Goal: Task Accomplishment & Management: Manage account settings

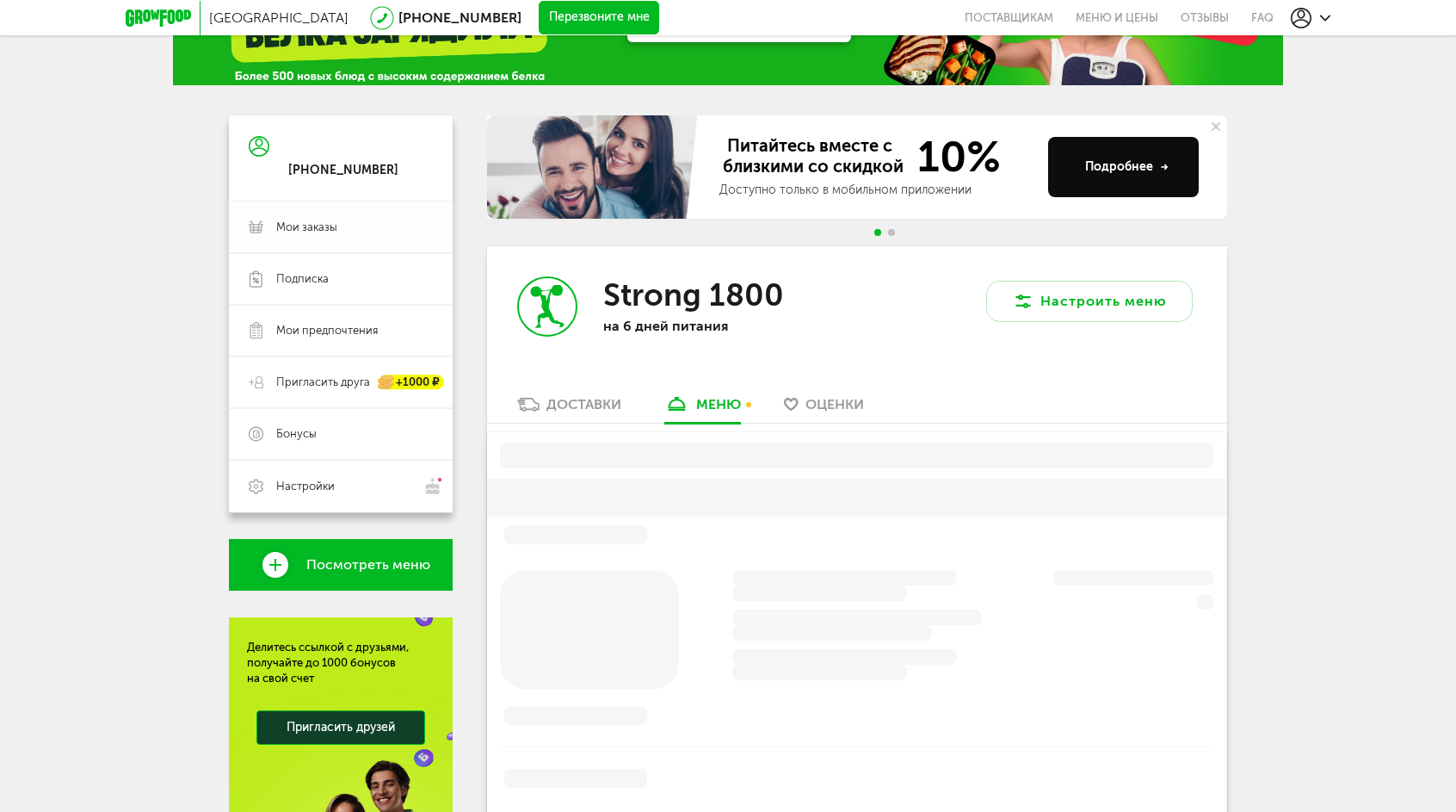
scroll to position [32, 0]
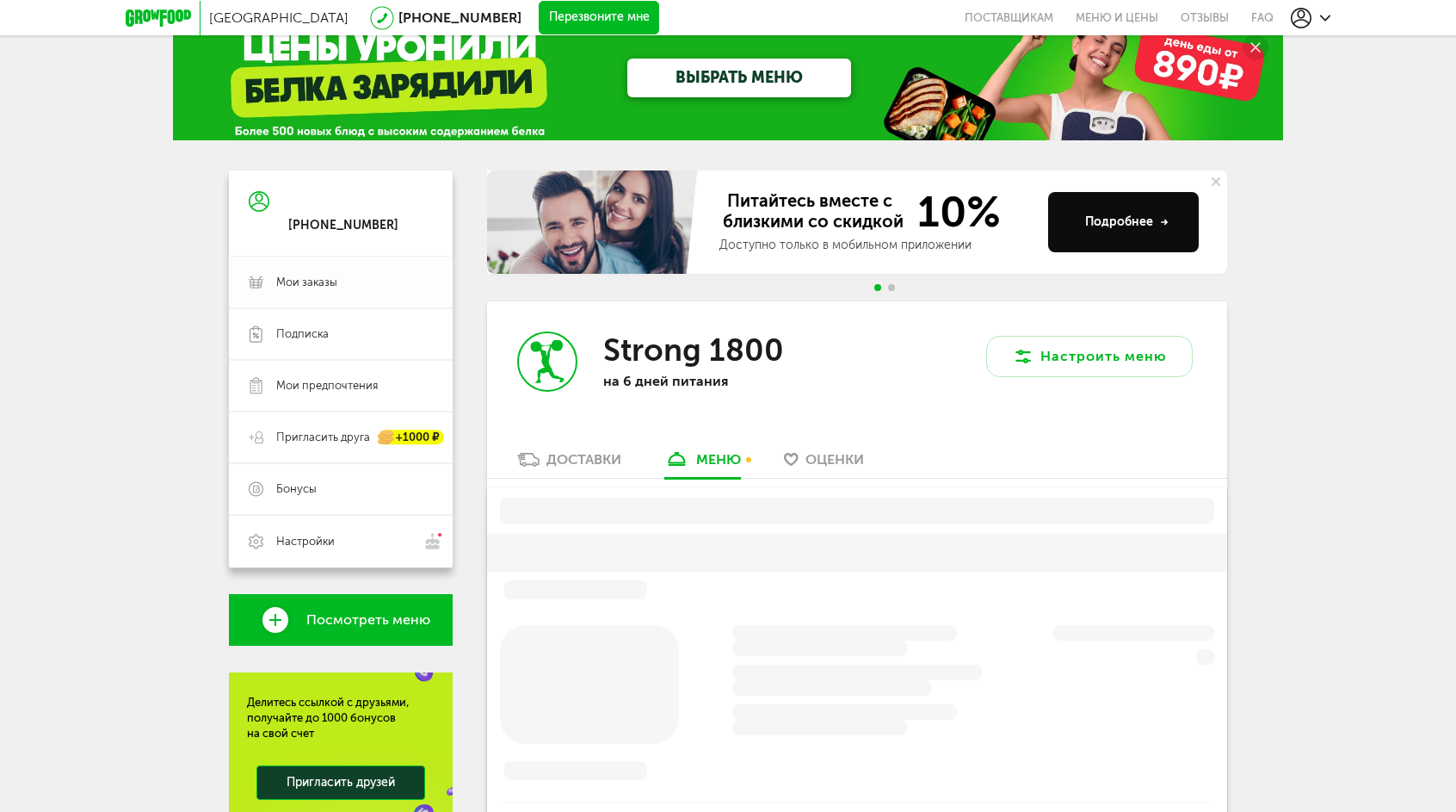
click at [352, 284] on span "Мои заказы" at bounding box center [354, 282] width 157 height 15
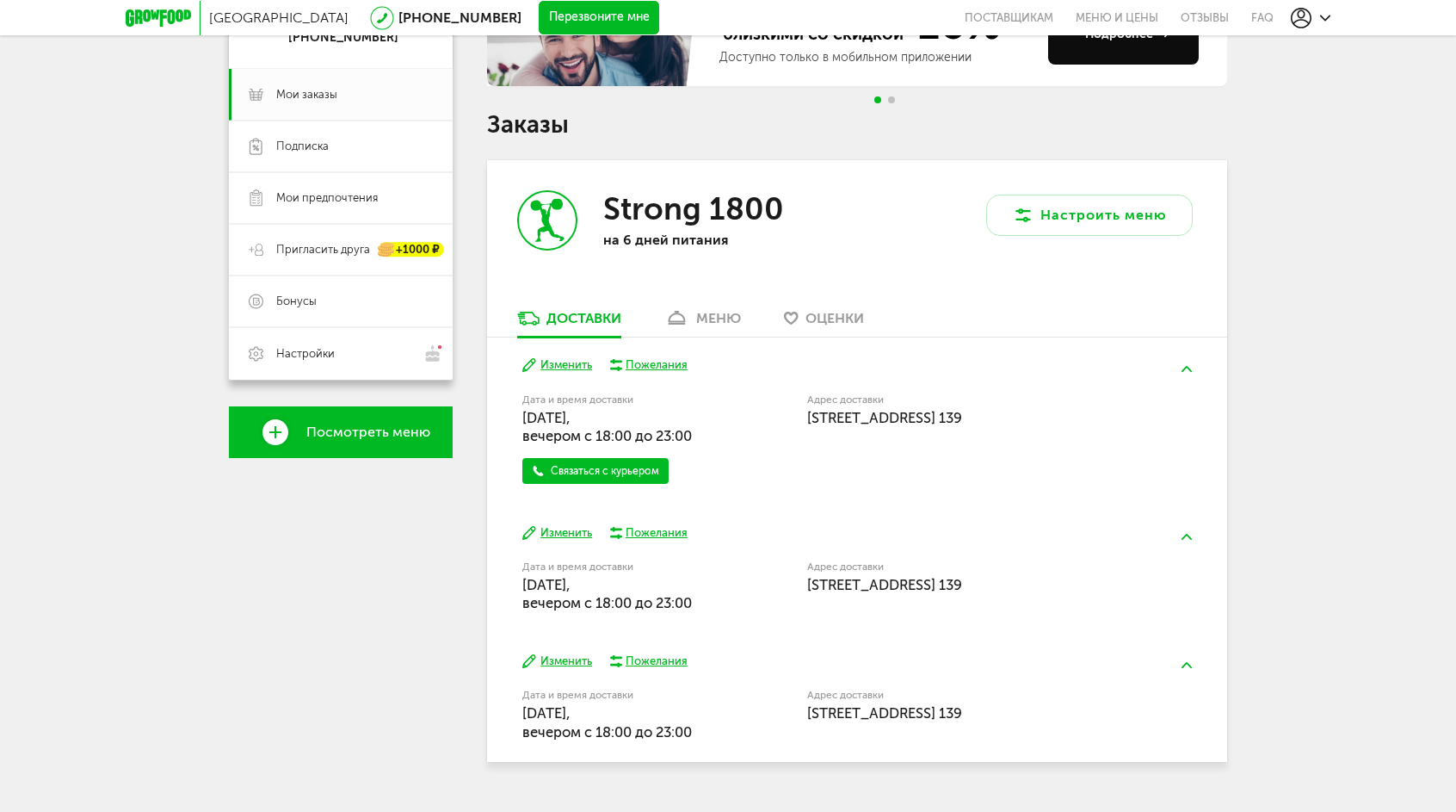
scroll to position [257, 0]
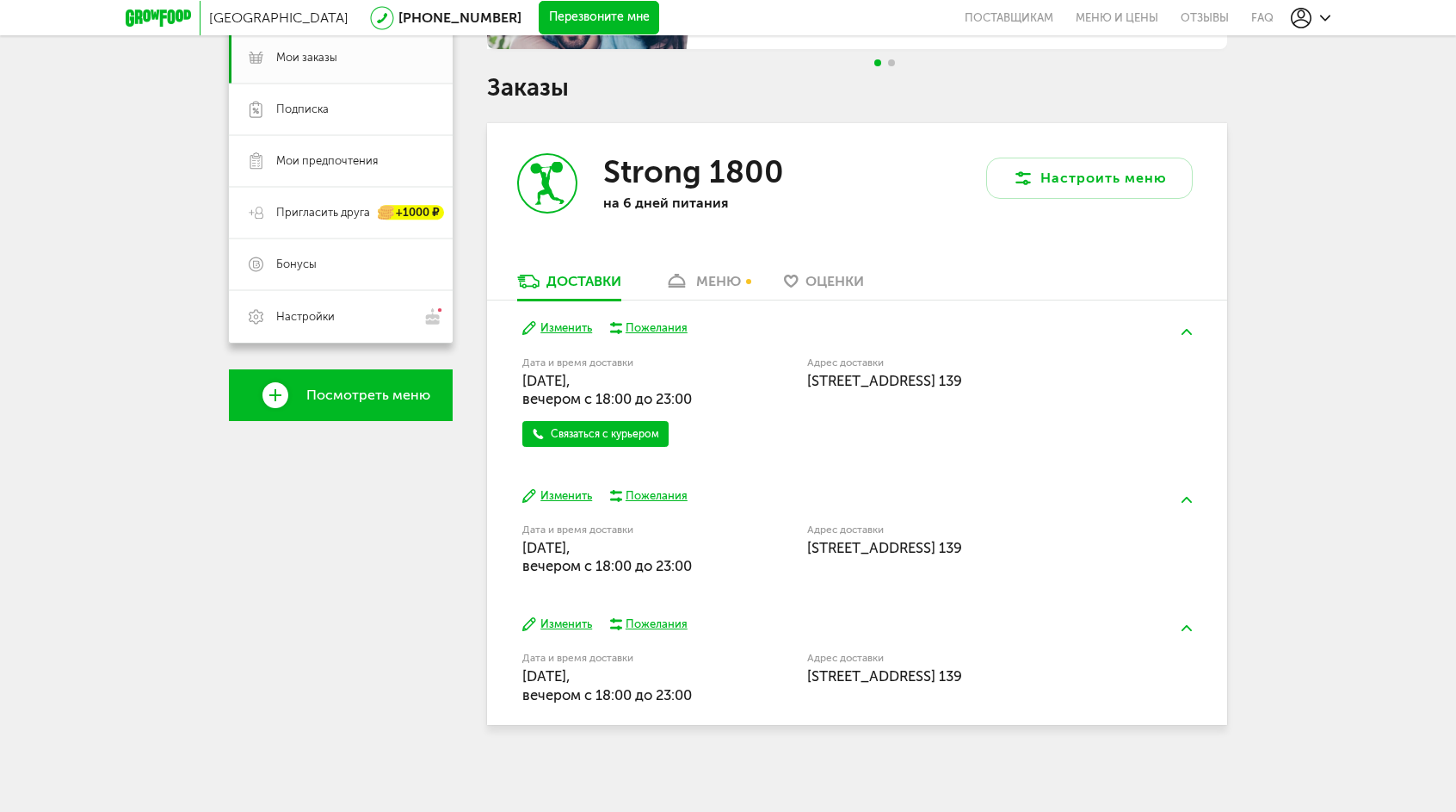
click at [653, 491] on div "Пожелания" at bounding box center [656, 496] width 62 height 15
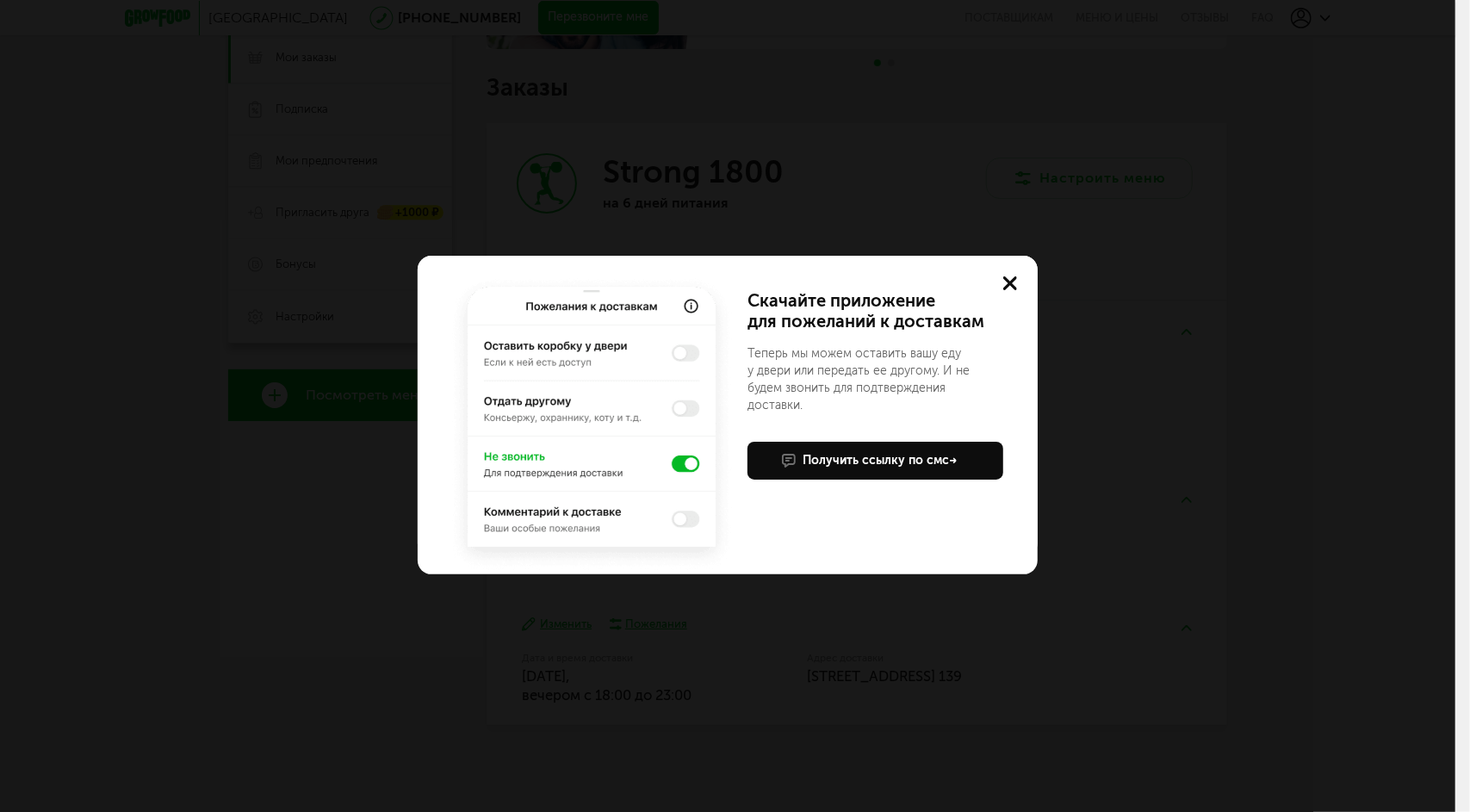
click at [1011, 276] on icon at bounding box center [1010, 283] width 13 height 13
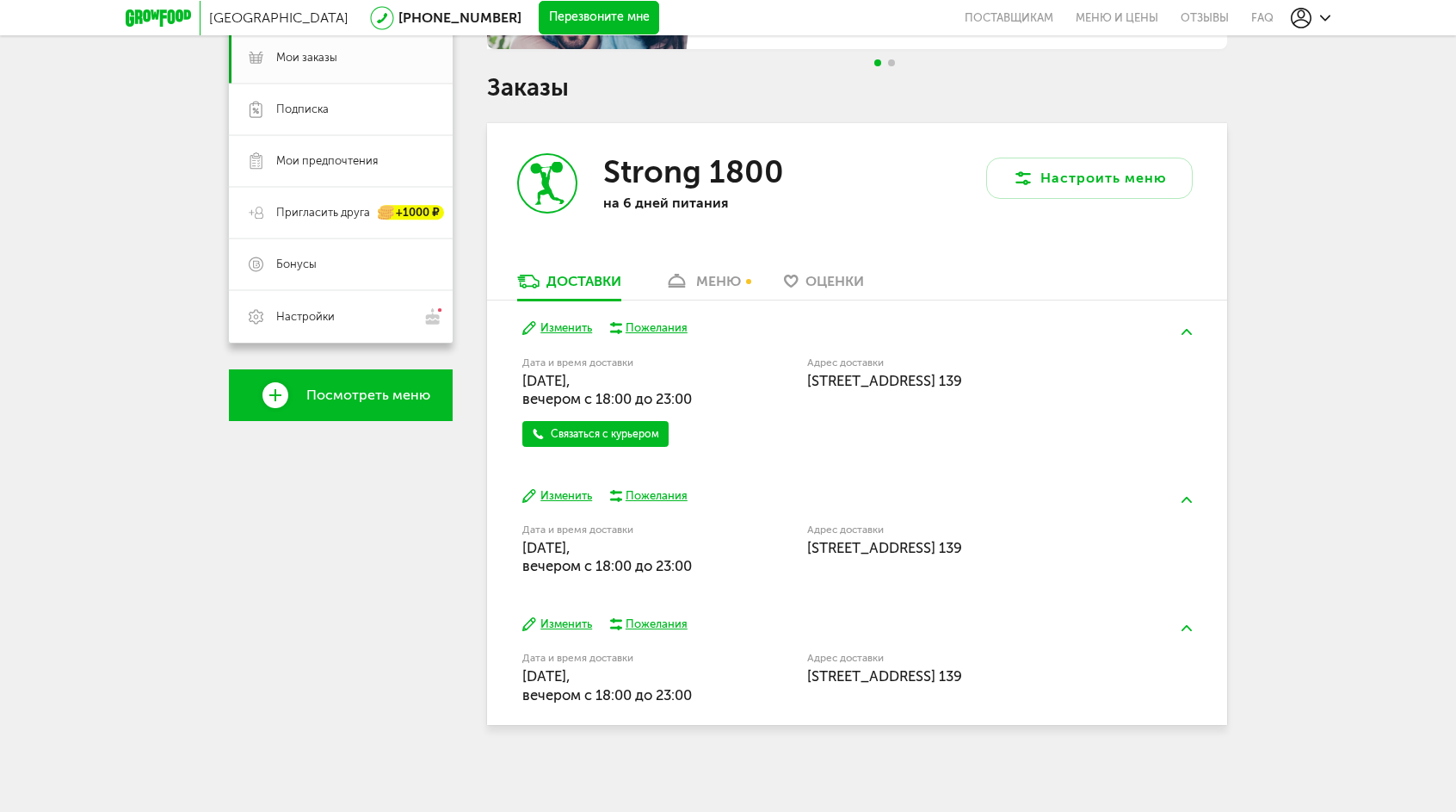
click at [656, 494] on div "Пожелания" at bounding box center [656, 496] width 62 height 15
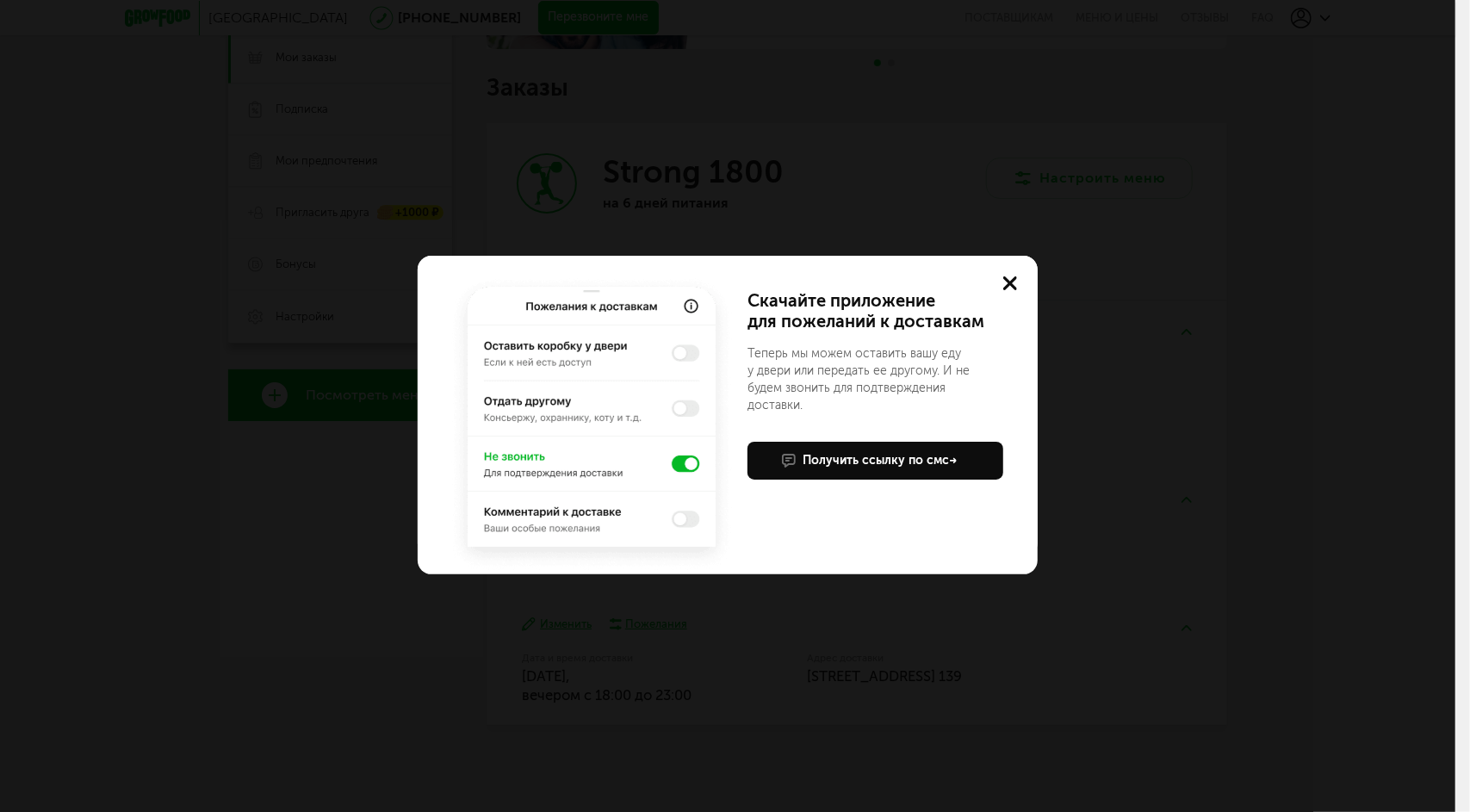
click at [1015, 283] on icon at bounding box center [1010, 283] width 13 height 13
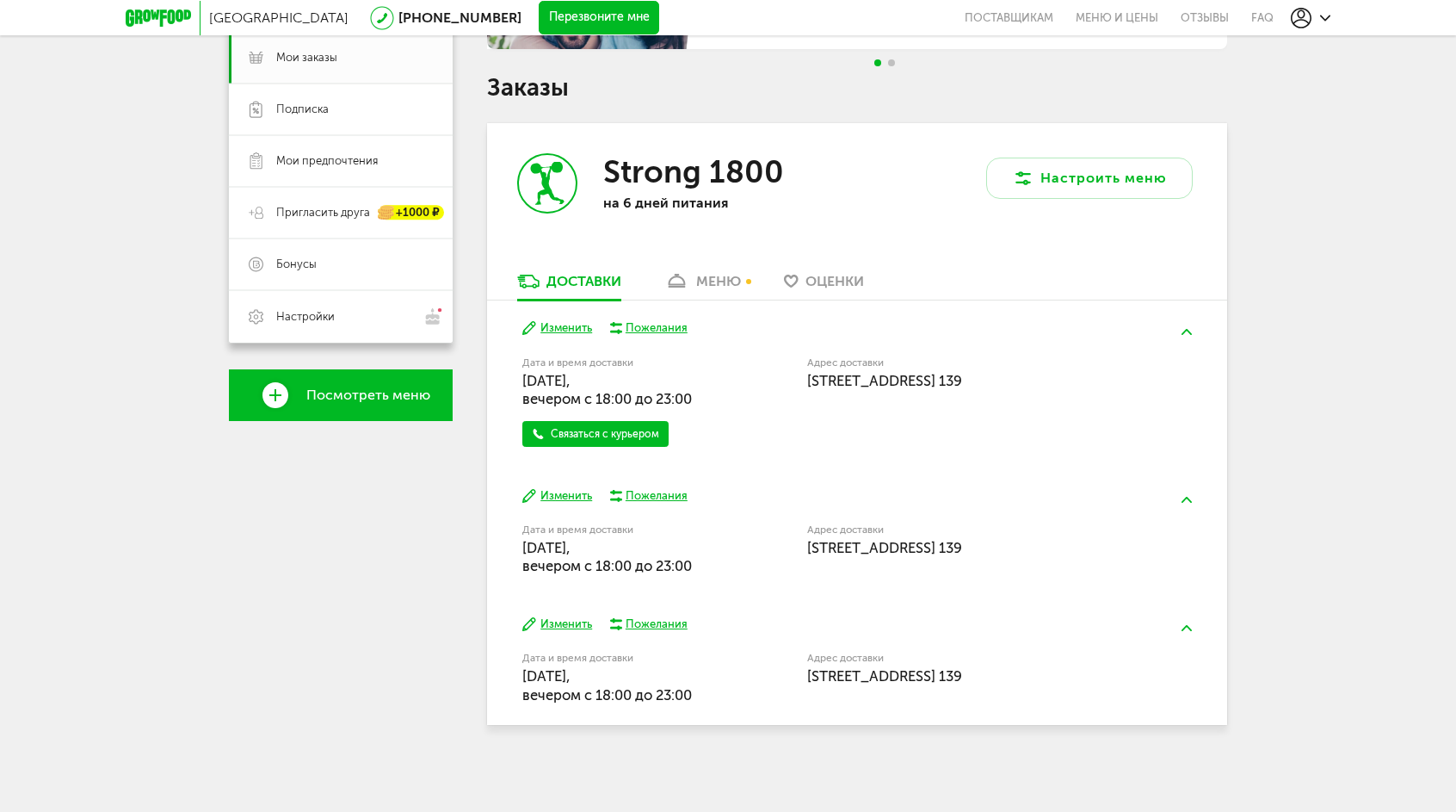
click at [573, 498] on button "Изменить" at bounding box center [557, 496] width 70 height 16
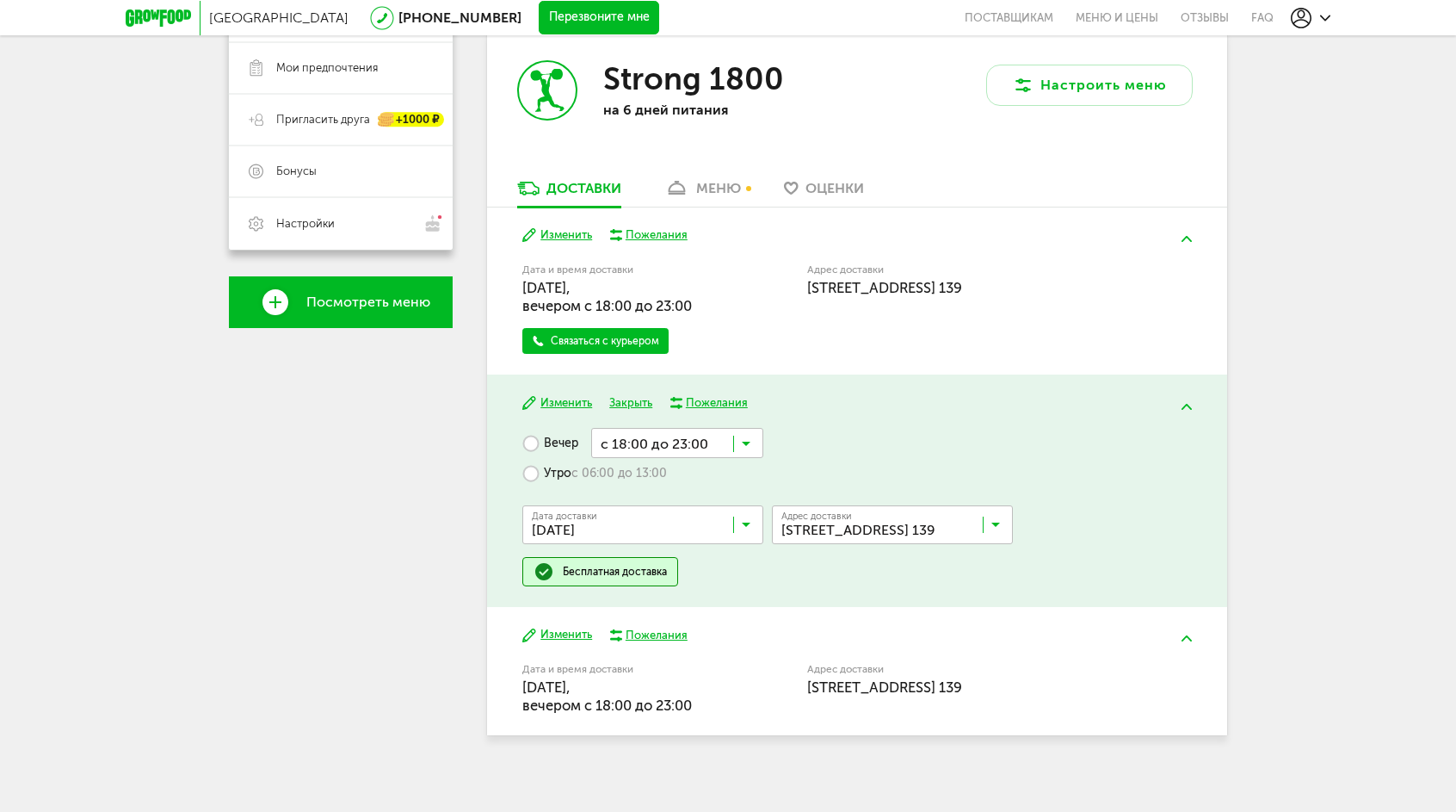
scroll to position [361, 0]
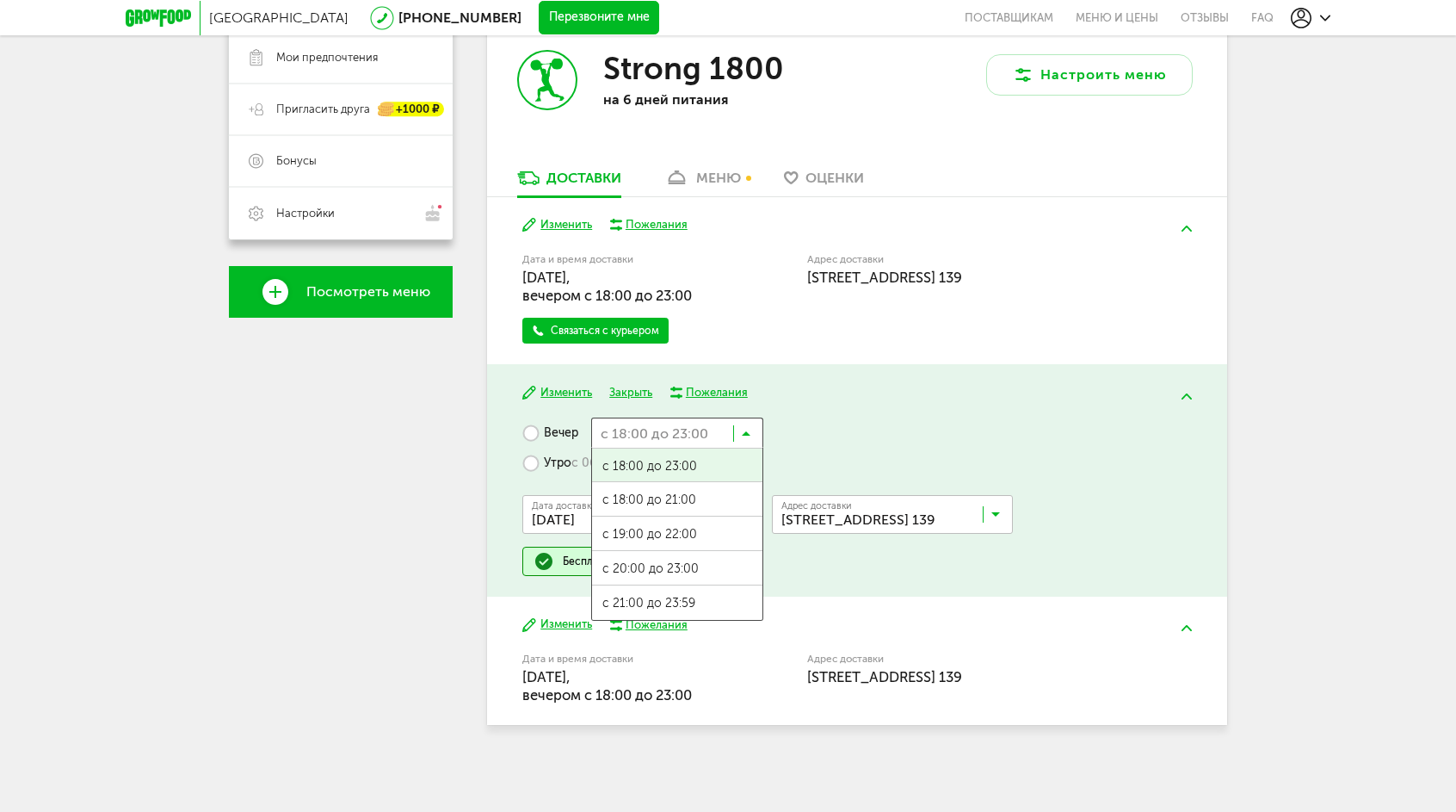
click at [757, 432] on input "Search for option" at bounding box center [677, 432] width 172 height 30
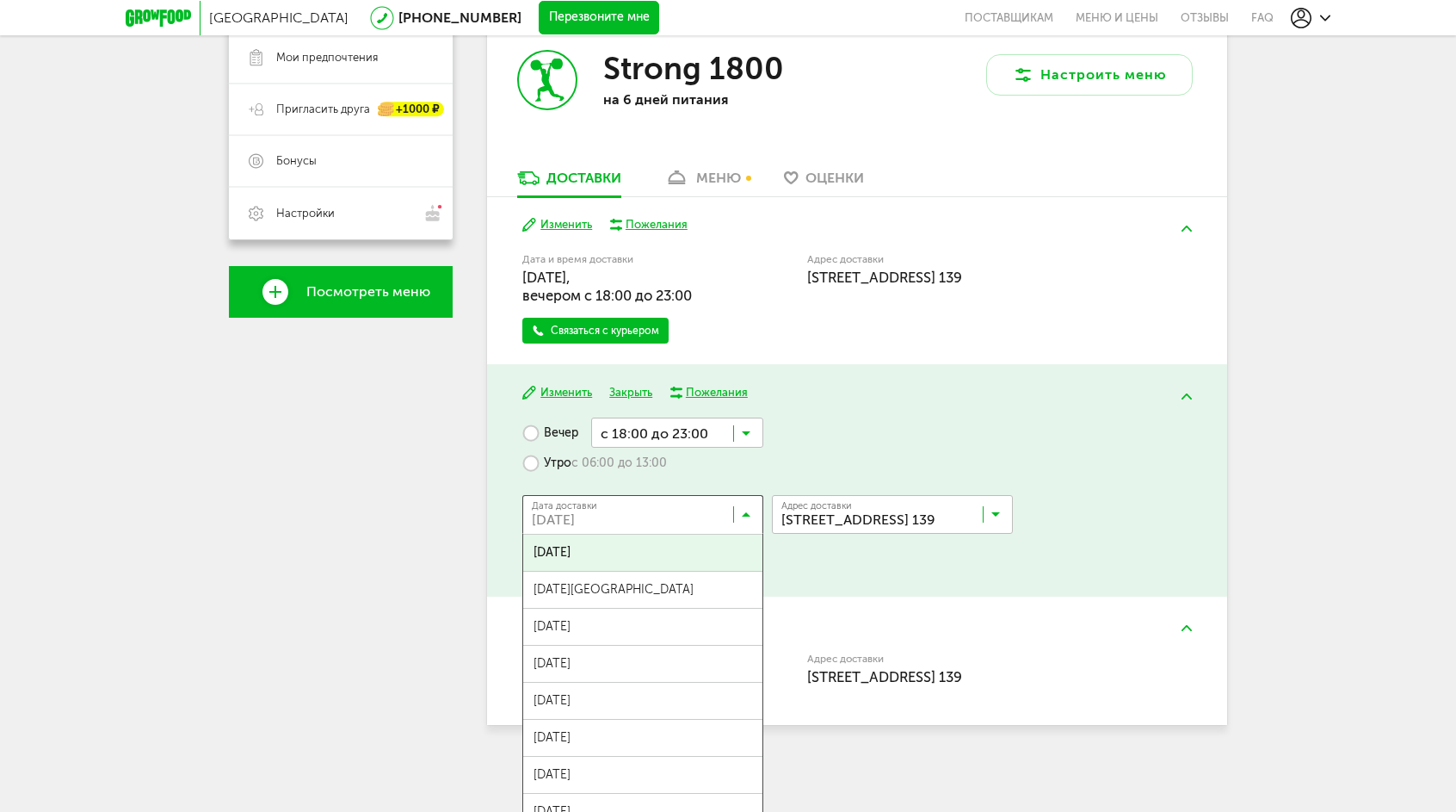
click at [739, 525] on input "Search for option" at bounding box center [647, 518] width 241 height 30
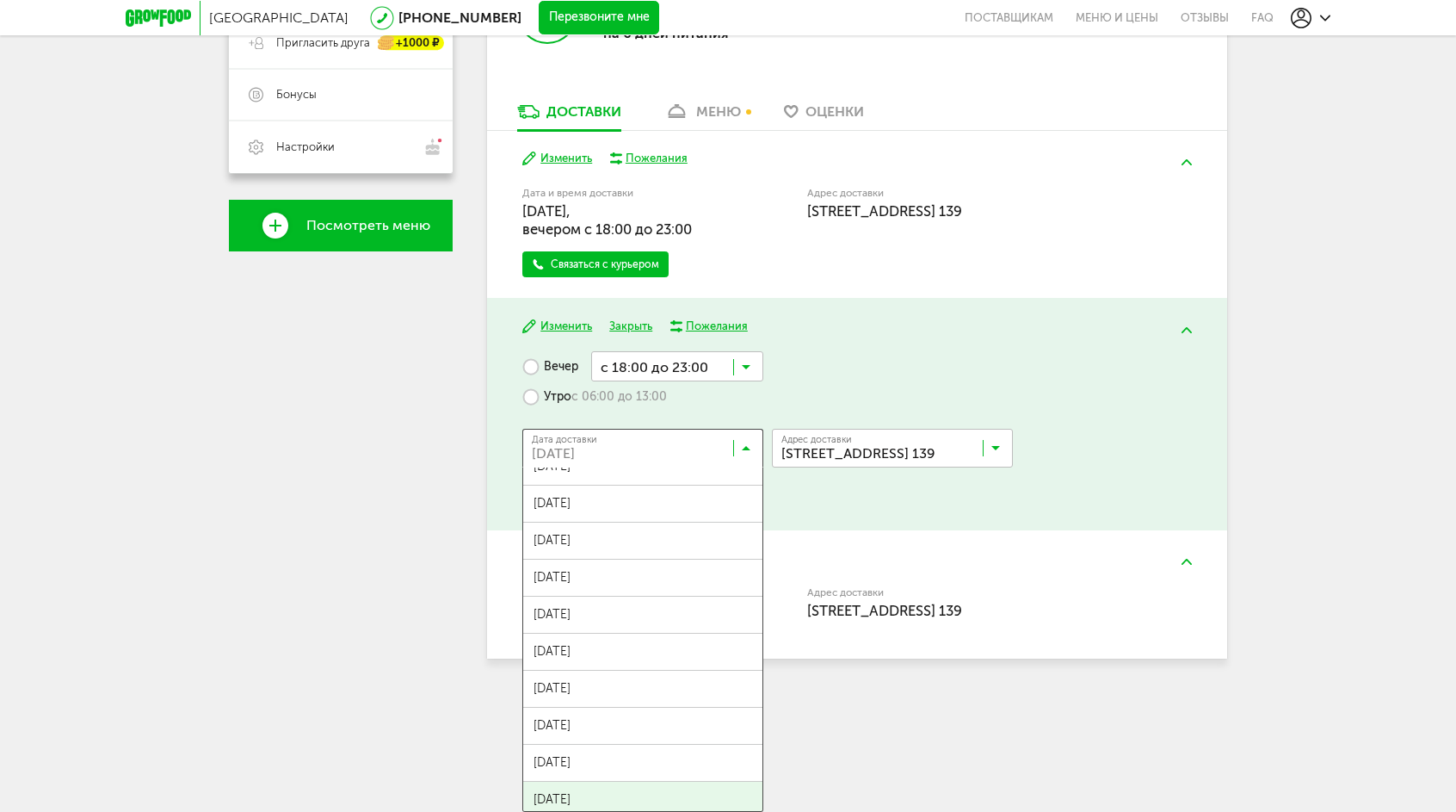
scroll to position [407, 0]
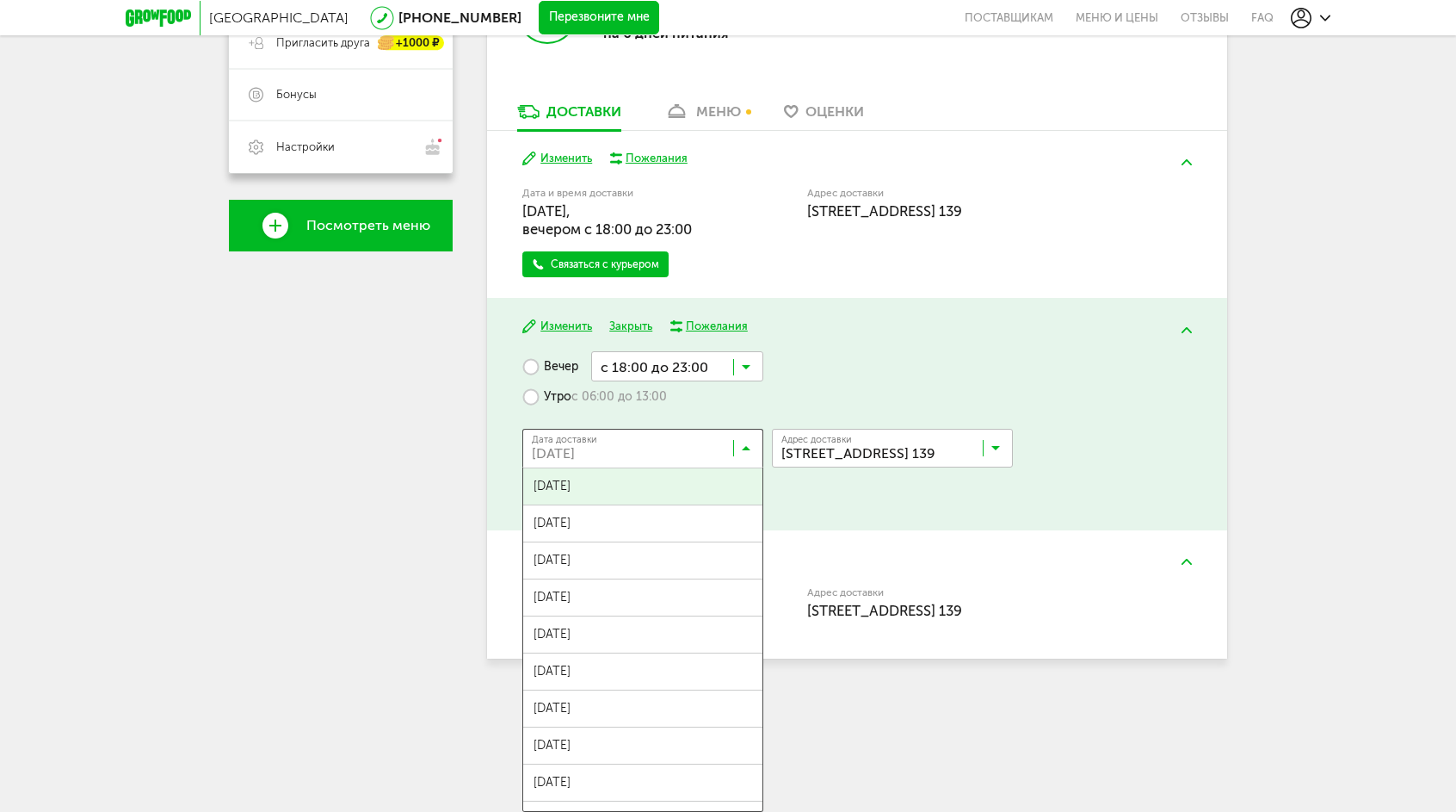
click at [900, 304] on div "Изменить Закрыть Пожелания Вечер с 18:00 до 23:00 Загрузка... Утро с 06:00 до 1…" at bounding box center [857, 414] width 740 height 232
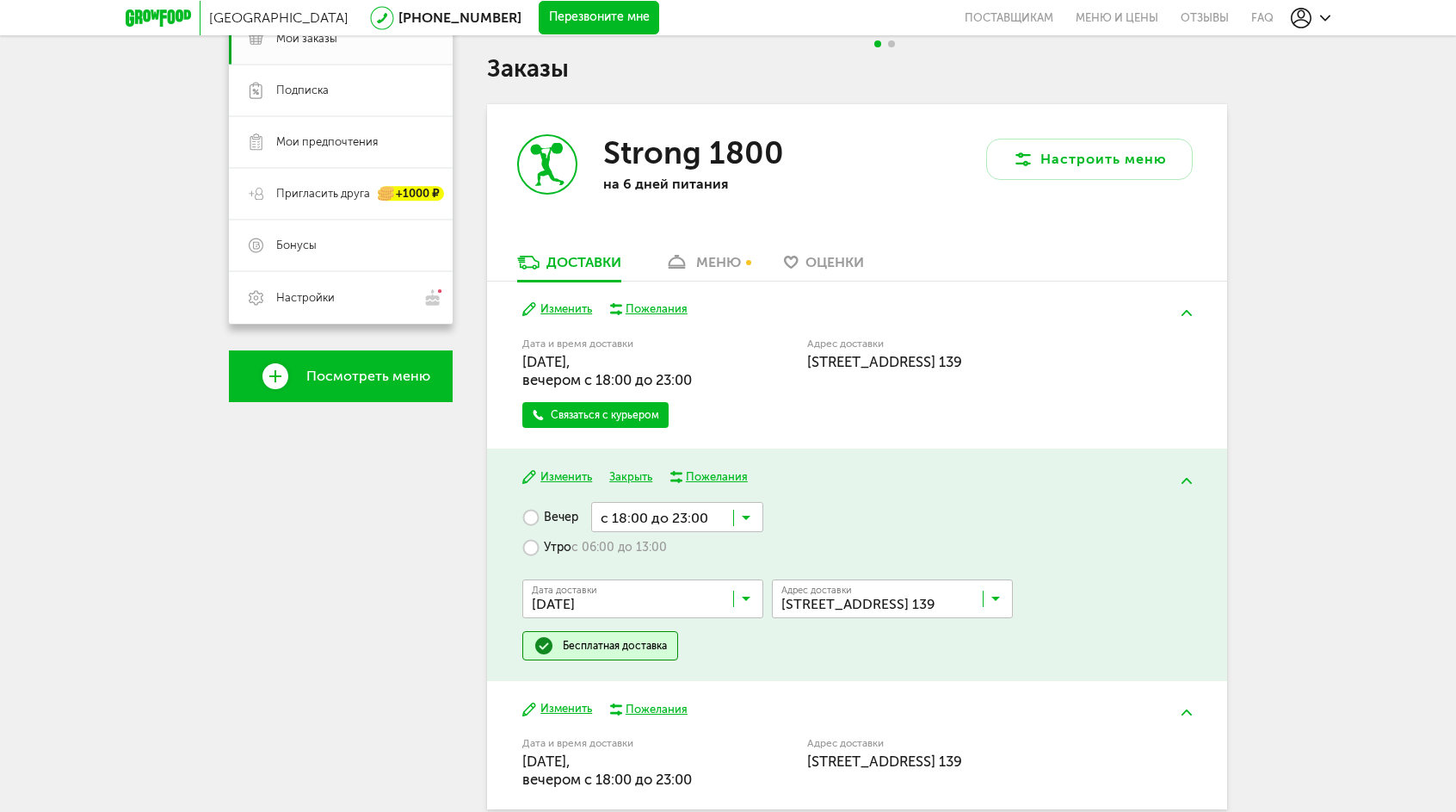
scroll to position [274, 0]
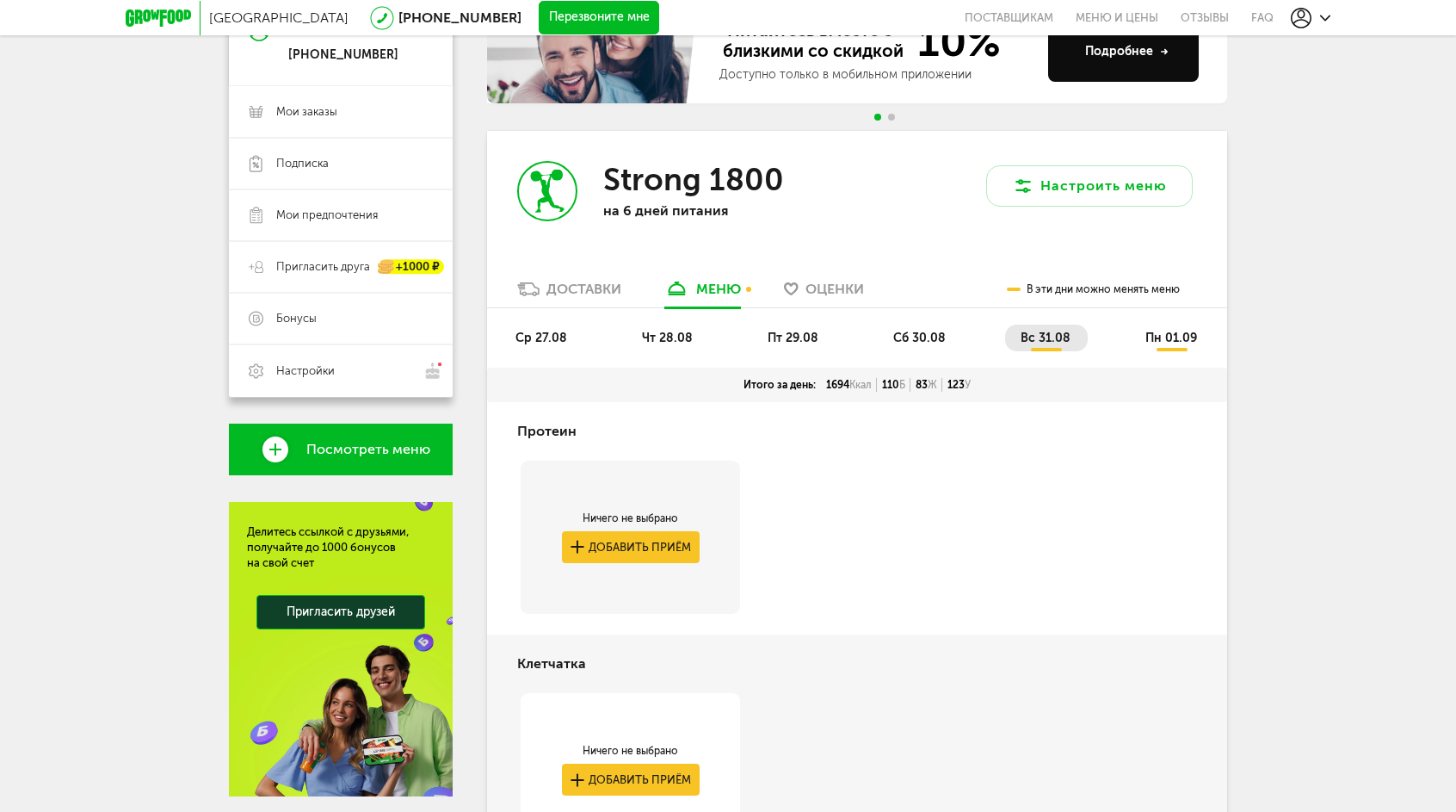
scroll to position [291, 0]
